Goal: Find specific page/section

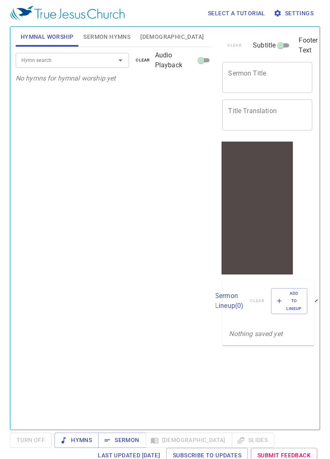
click at [95, 62] on input "Hymn search" at bounding box center [60, 59] width 85 height 9
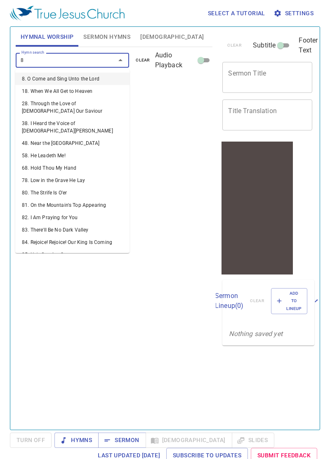
type input "87"
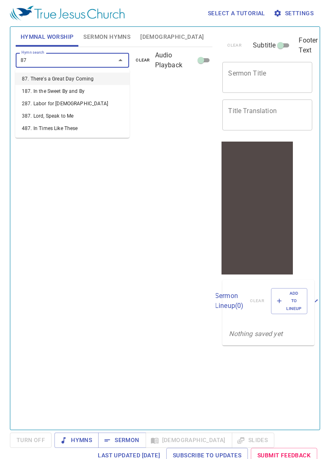
click at [65, 81] on li "87. There's a Great Day Coming" at bounding box center [72, 79] width 114 height 12
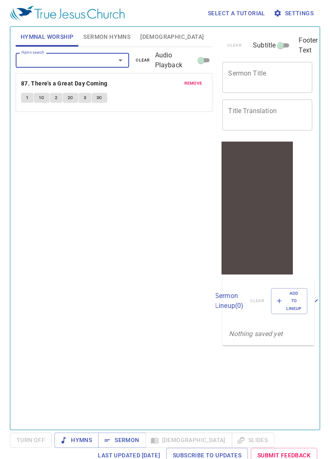
click at [104, 99] on button "3C" at bounding box center [100, 98] width 16 height 10
